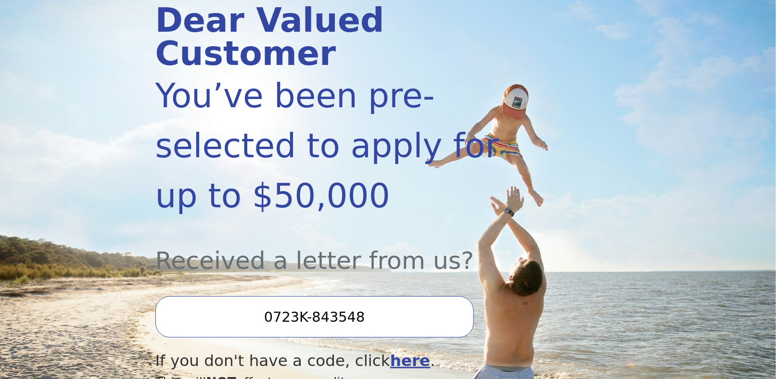
scroll to position [152, 0]
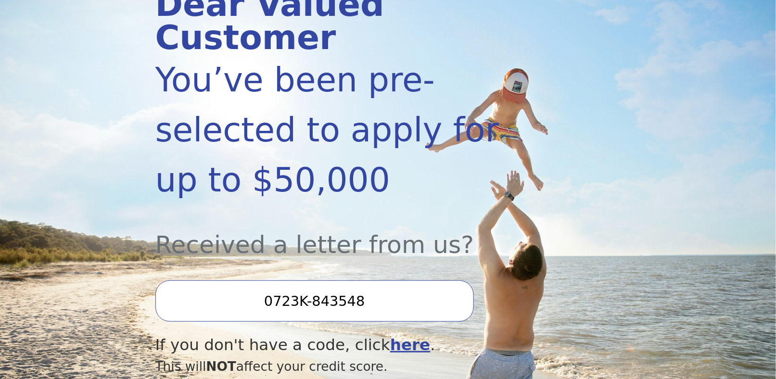
click at [386, 280] on input "0723K-843548" at bounding box center [314, 300] width 318 height 41
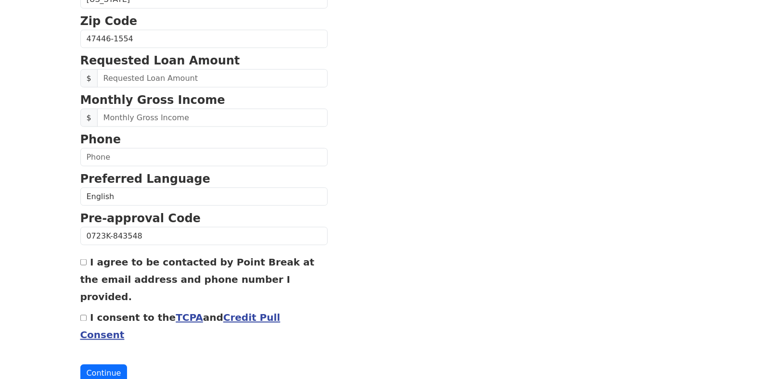
scroll to position [384, 0]
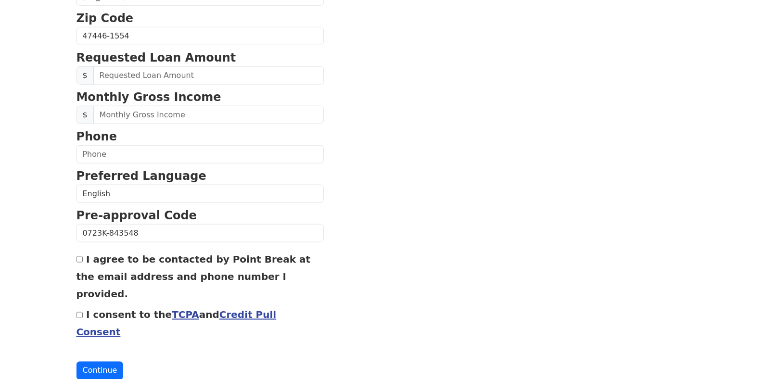
click at [172, 309] on link "TCPA" at bounding box center [185, 315] width 27 height 12
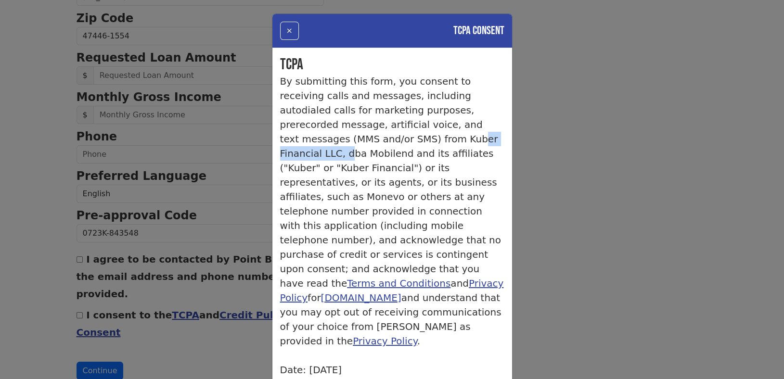
drag, startPoint x: 358, startPoint y: 138, endPoint x: 272, endPoint y: 139, distance: 85.6
click at [272, 139] on div "TCPA By submitting this form, you consent to receiving calls and messages, incl…" at bounding box center [392, 216] width 240 height 337
